Goal: Navigation & Orientation: Find specific page/section

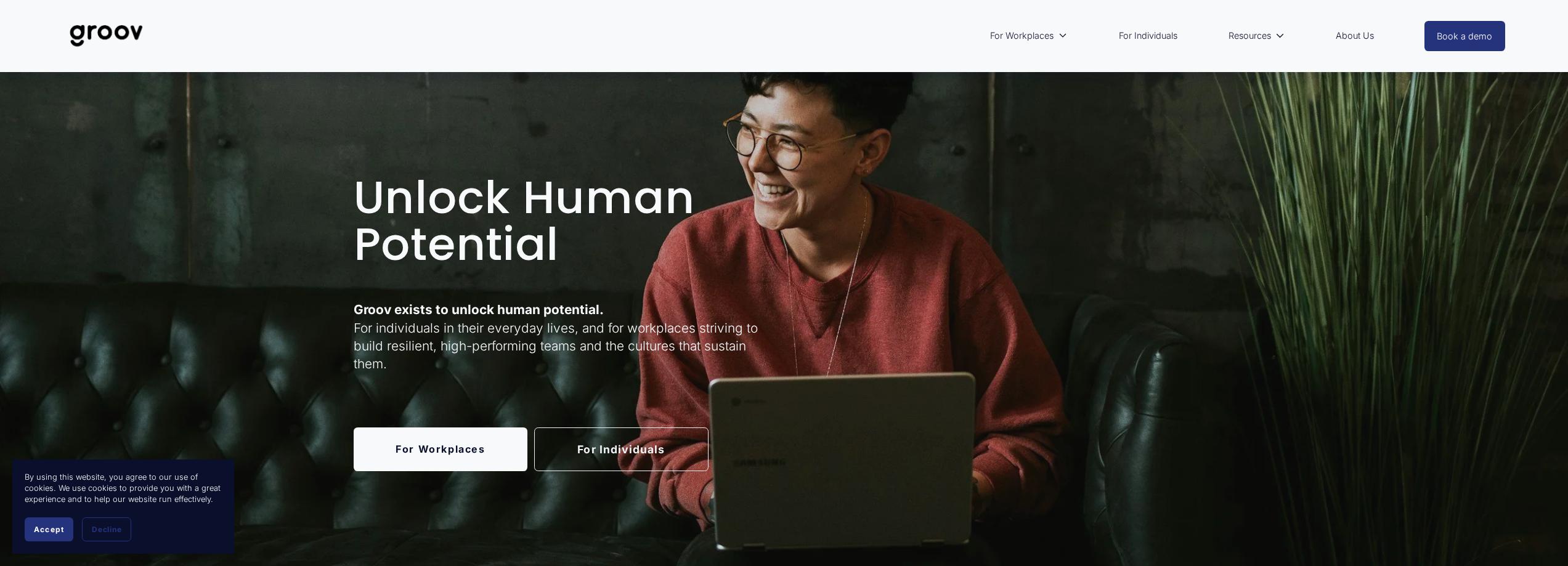
click at [590, 448] on link "For Individuals" at bounding box center [621, 450] width 174 height 44
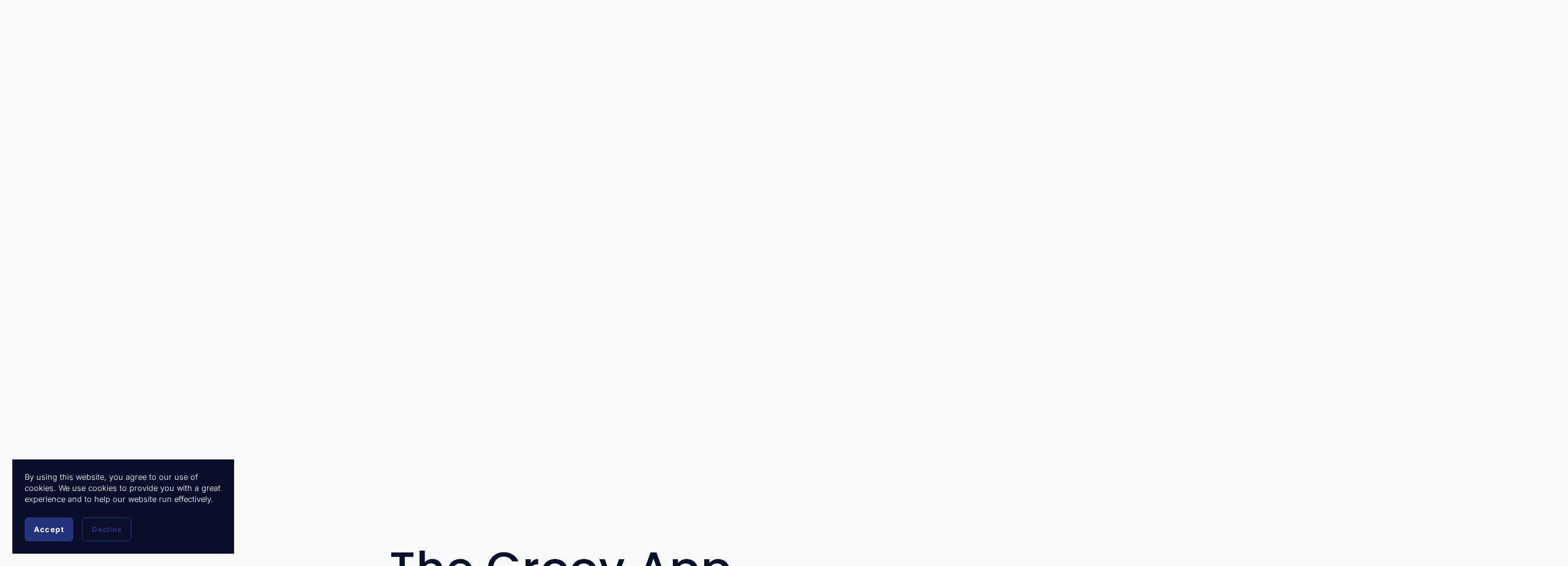
scroll to position [246, 0]
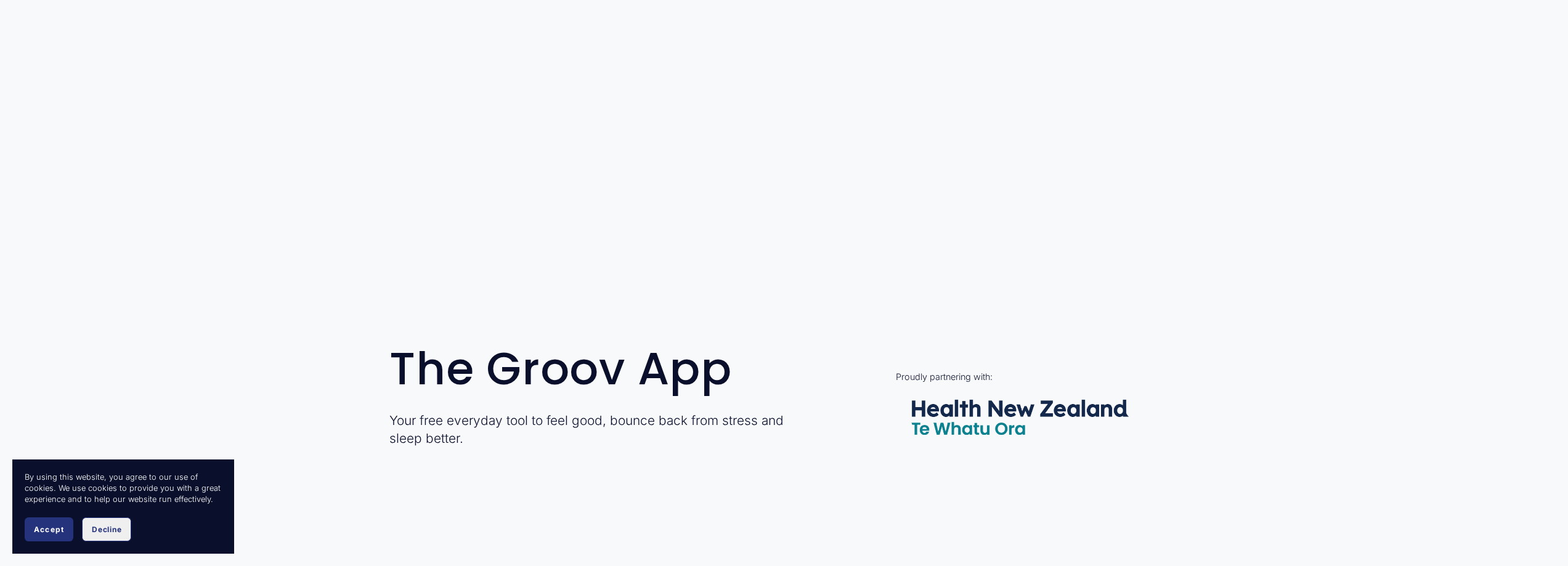
click at [97, 531] on span "Decline" at bounding box center [107, 529] width 30 height 9
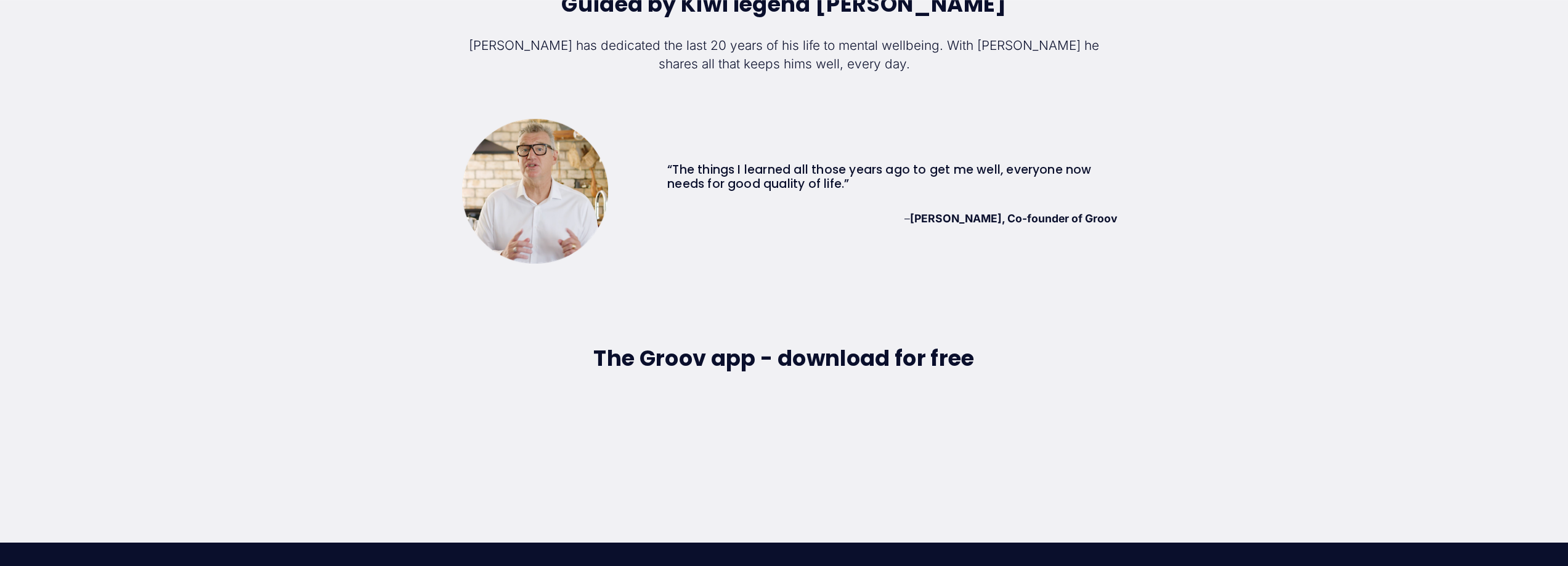
scroll to position [3819, 0]
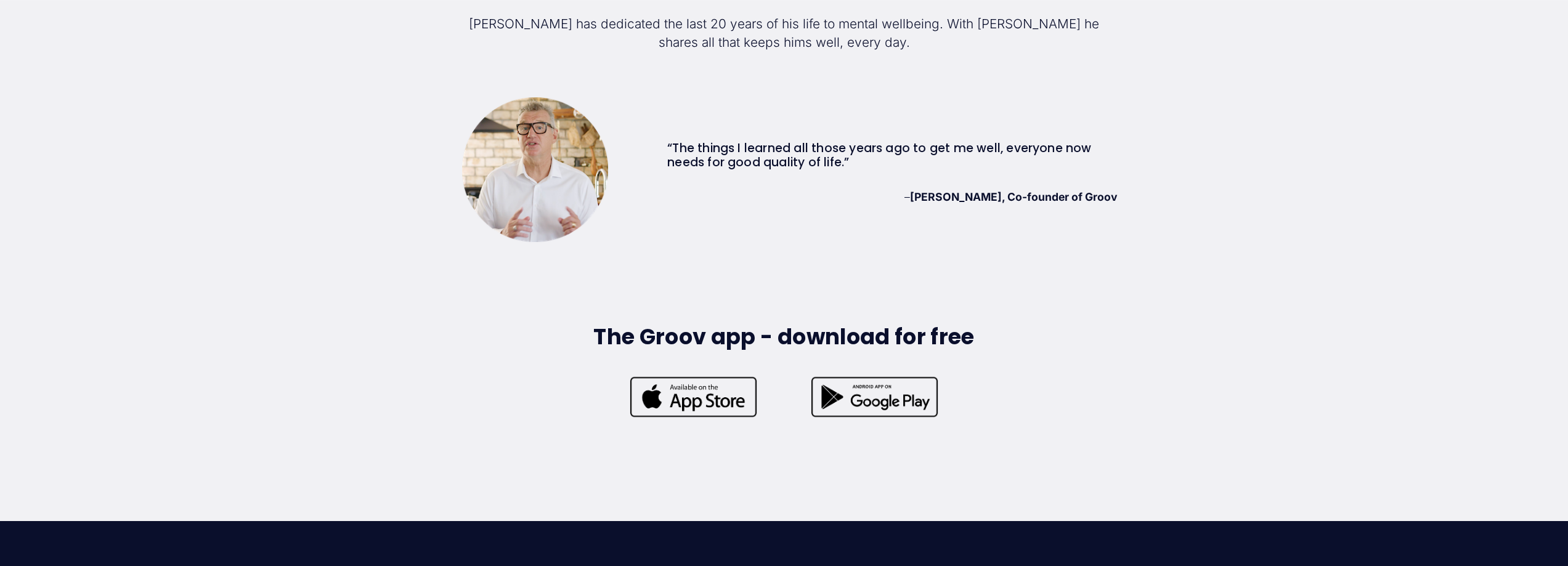
click at [914, 395] on div at bounding box center [874, 397] width 174 height 44
